Goal: Transaction & Acquisition: Subscribe to service/newsletter

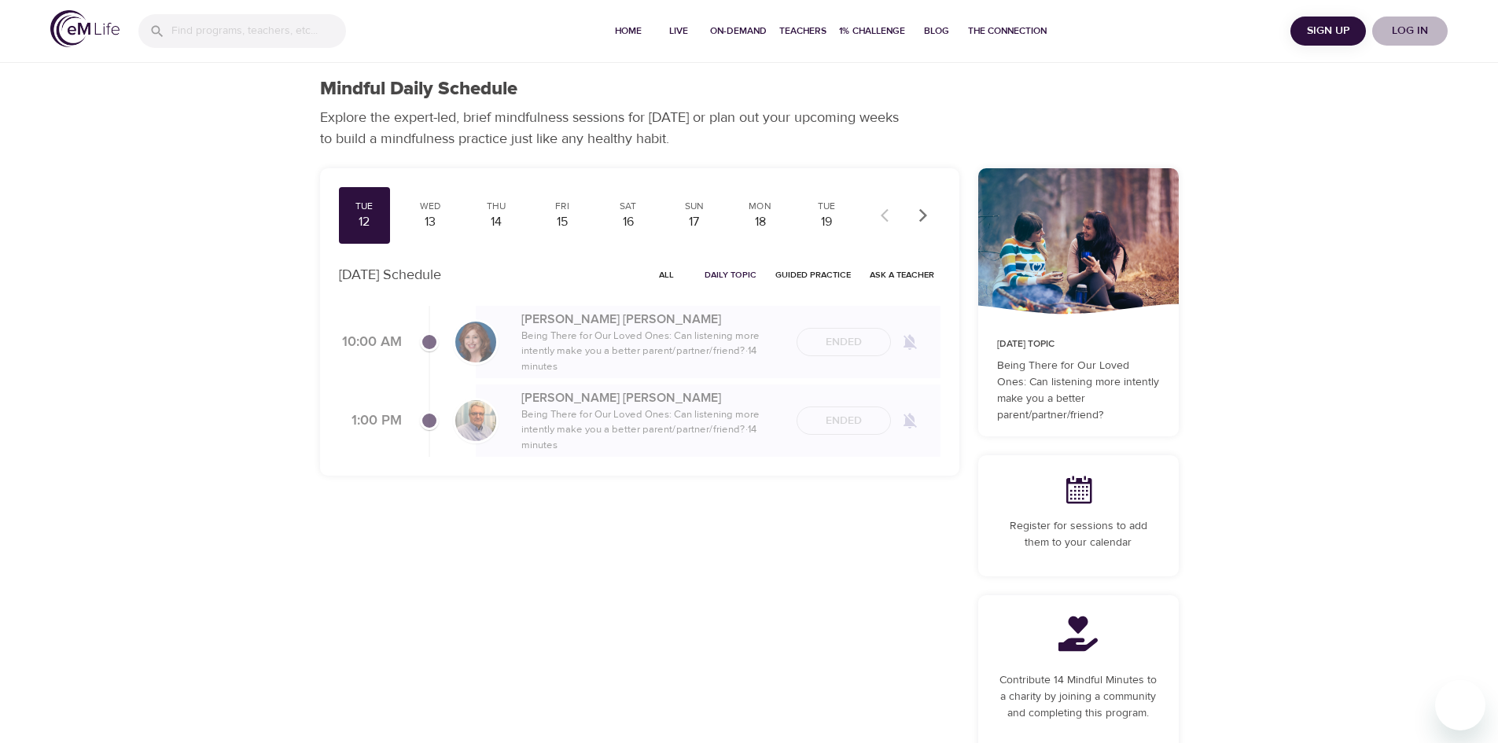
click at [1411, 33] on span "Log in" at bounding box center [1409, 31] width 63 height 20
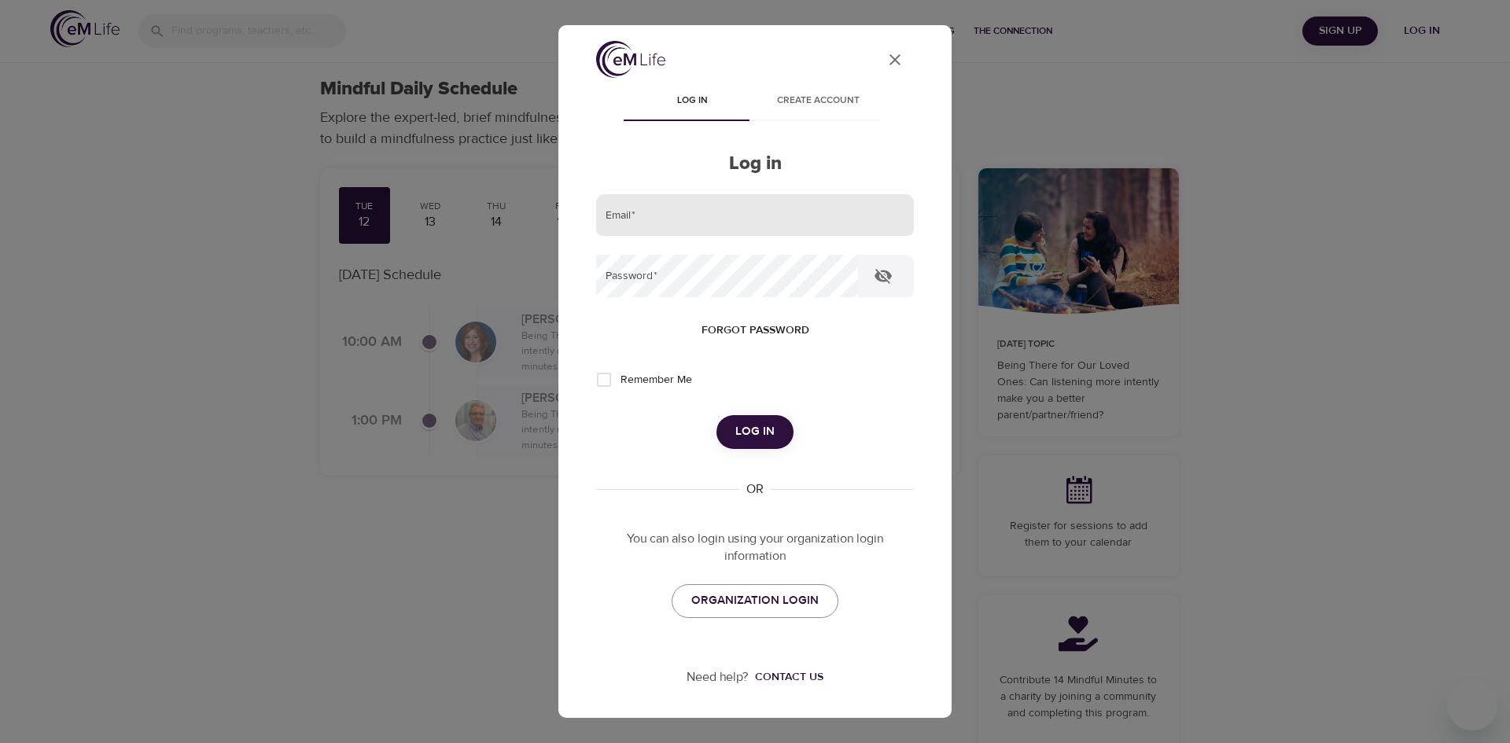
click at [721, 221] on input "email" at bounding box center [755, 215] width 318 height 42
type input "[PERSON_NAME][EMAIL_ADDRESS][PERSON_NAME][DOMAIN_NAME]"
click at [716, 415] on button "Log in" at bounding box center [754, 431] width 77 height 33
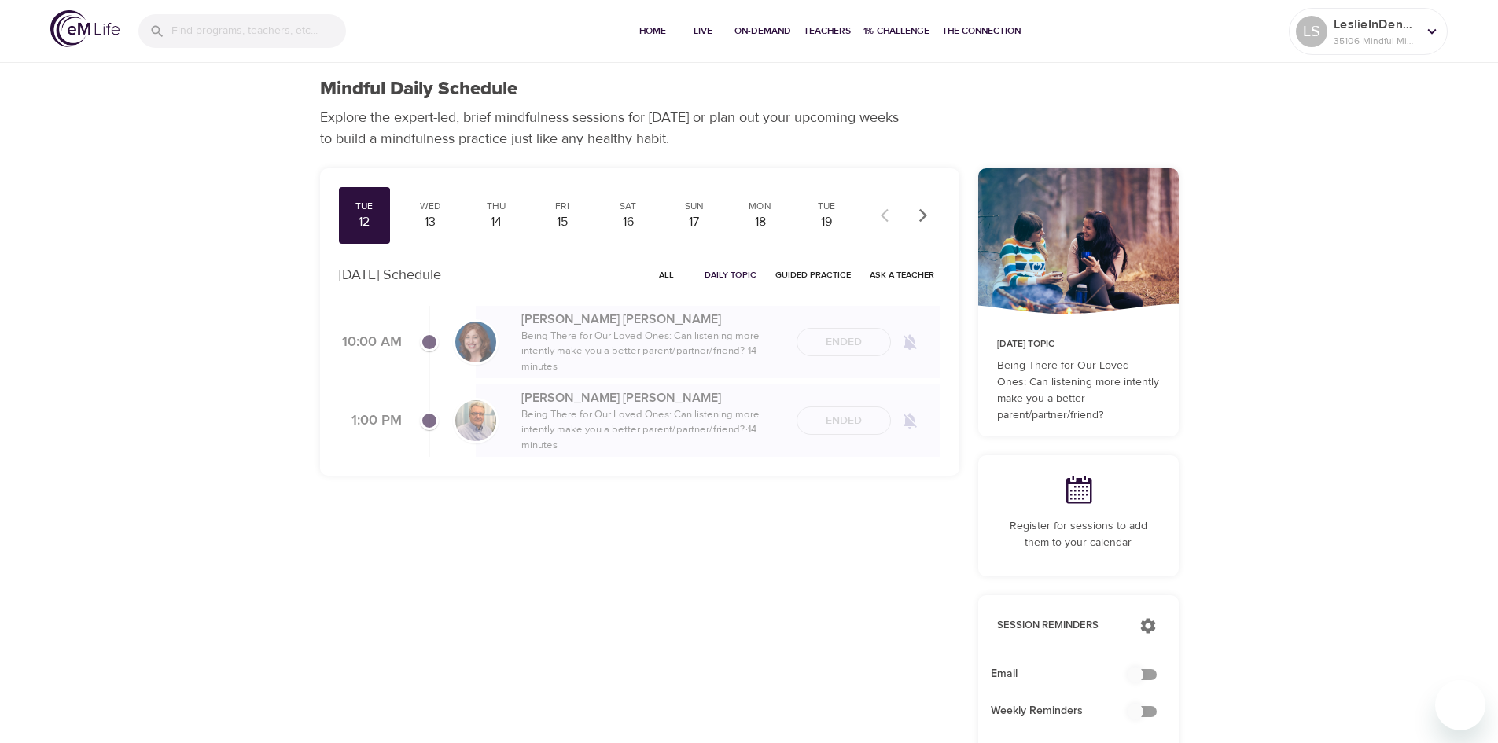
checkbox input "true"
click at [654, 32] on span "Home" at bounding box center [653, 31] width 38 height 17
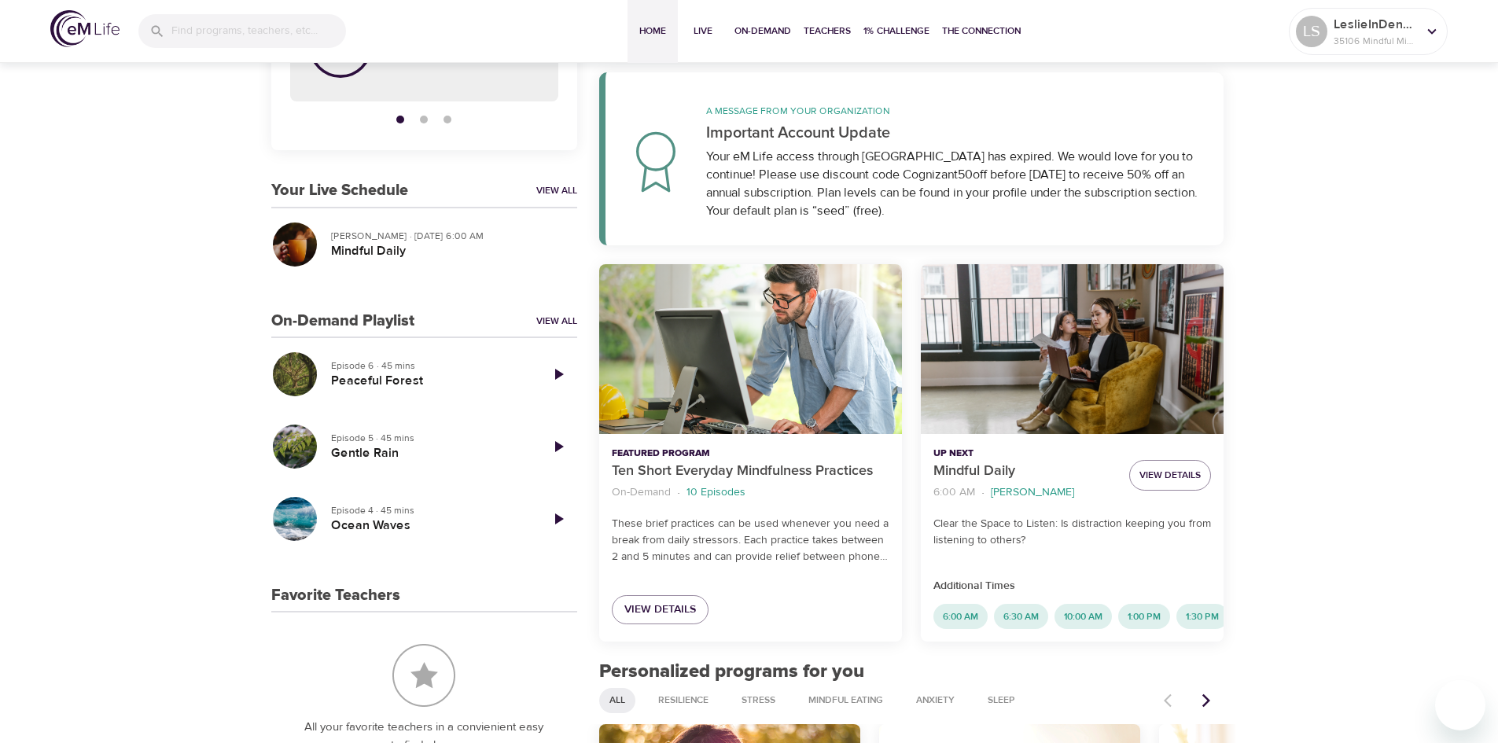
scroll to position [226, 0]
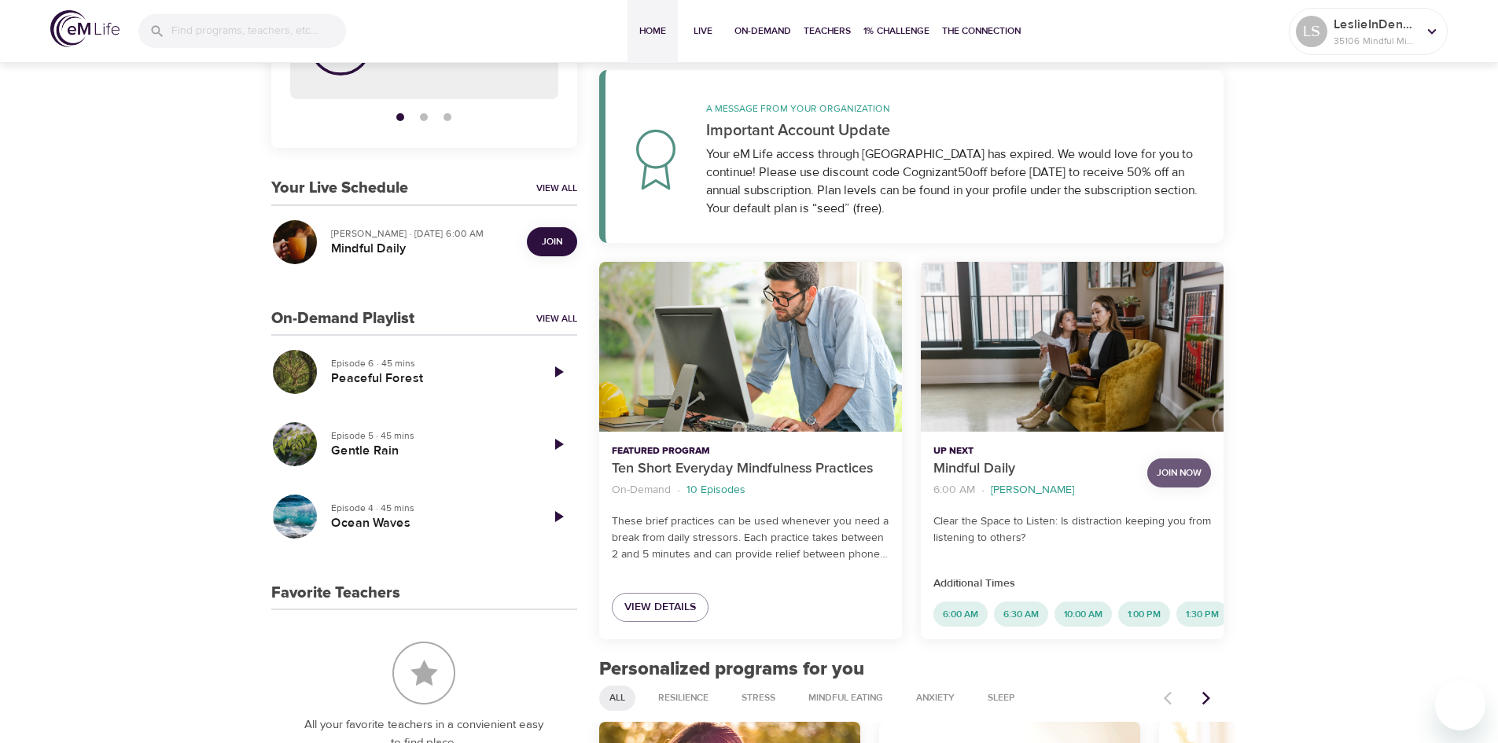
click at [1183, 473] on span "Join Now" at bounding box center [1179, 473] width 45 height 17
